Goal: Task Accomplishment & Management: Use online tool/utility

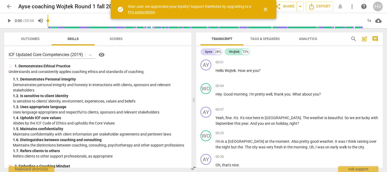
click at [6, 5] on span "arrow_back" at bounding box center [9, 6] width 6 height 6
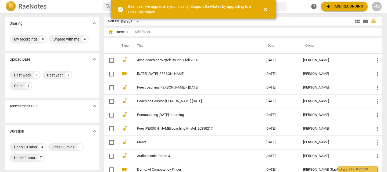
click at [340, 5] on span "add Add recording" at bounding box center [344, 6] width 38 height 6
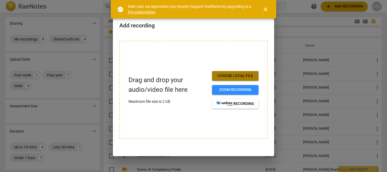
click at [239, 73] on span "Choose local file" at bounding box center [235, 75] width 38 height 5
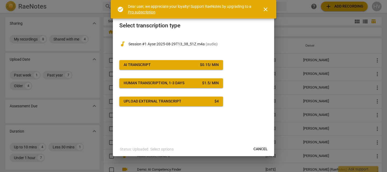
click at [267, 8] on span "close" at bounding box center [265, 9] width 6 height 6
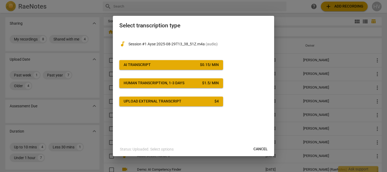
click at [195, 64] on span "AI Transcript $ 0.15 / min" at bounding box center [171, 64] width 95 height 5
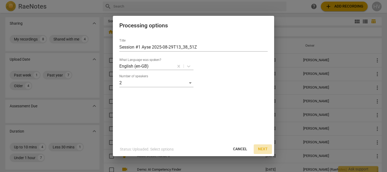
click at [264, 147] on span "Next" at bounding box center [263, 149] width 10 height 5
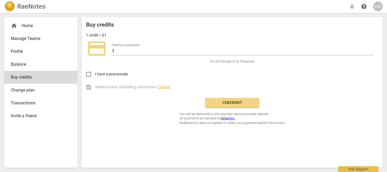
click at [27, 26] on div "home Home" at bounding box center [39, 26] width 56 height 6
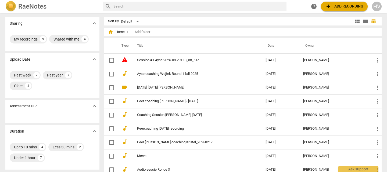
click at [340, 3] on span "add Add recording" at bounding box center [344, 6] width 38 height 6
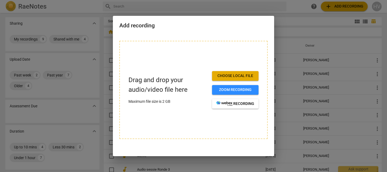
click at [245, 76] on span "Choose local file" at bounding box center [235, 75] width 38 height 5
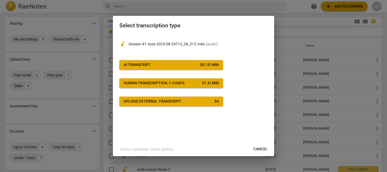
click at [262, 149] on span "Cancel" at bounding box center [261, 149] width 14 height 5
click at [260, 150] on span "Cancel" at bounding box center [261, 149] width 14 height 5
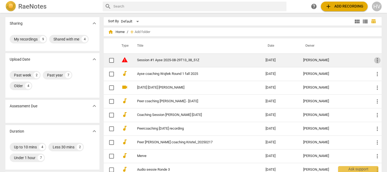
click at [378, 60] on span "more_vert" at bounding box center [377, 60] width 6 height 6
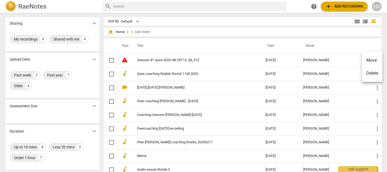
click at [373, 72] on li "Delete" at bounding box center [372, 73] width 20 height 13
